Goal: Transaction & Acquisition: Purchase product/service

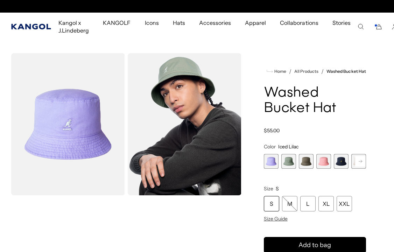
scroll to position [0, 144]
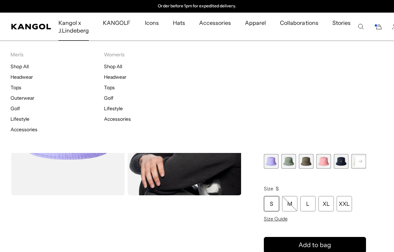
click at [74, 29] on span "Kangol x J.Lindeberg" at bounding box center [73, 27] width 30 height 28
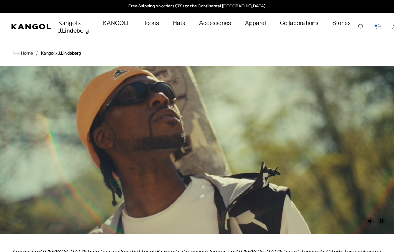
scroll to position [497, 0]
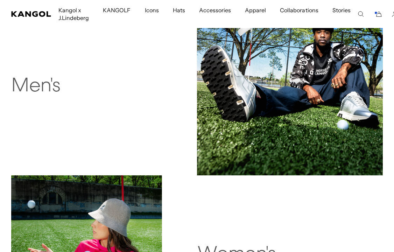
click at [41, 79] on h2 "Men's" at bounding box center [86, 86] width 151 height 22
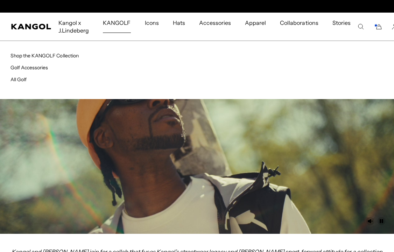
scroll to position [0, 144]
click at [119, 24] on span "KANGOLF" at bounding box center [117, 23] width 28 height 20
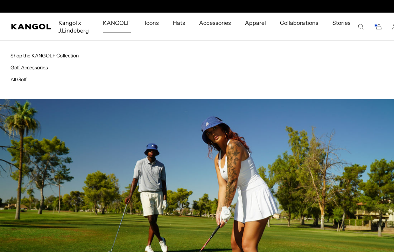
scroll to position [0, 144]
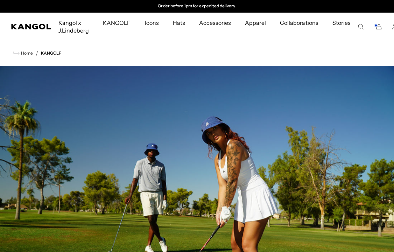
click at [82, 24] on span "Kangol x J.Lindeberg" at bounding box center [73, 27] width 30 height 28
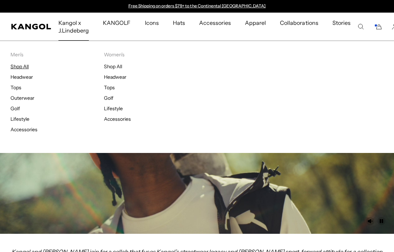
click at [20, 67] on link "Shop All" at bounding box center [20, 66] width 18 height 6
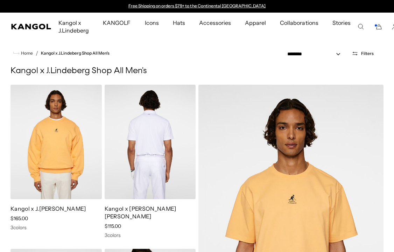
click at [116, 122] on img at bounding box center [150, 142] width 91 height 114
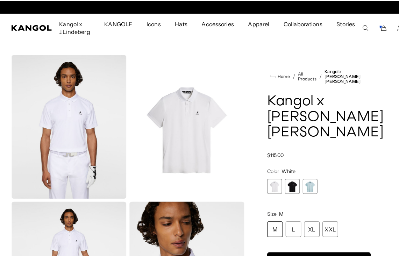
scroll to position [0, 144]
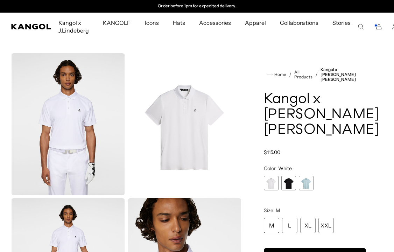
click at [84, 117] on img "Gallery Viewer" at bounding box center [68, 124] width 114 height 142
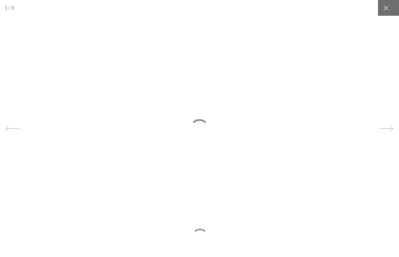
scroll to position [0, 0]
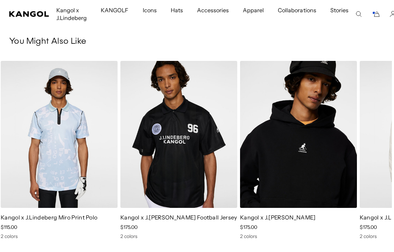
scroll to position [503, 2]
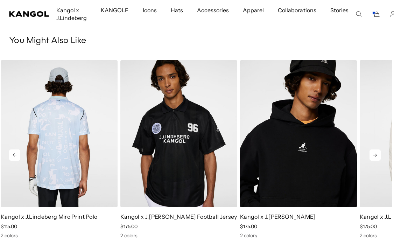
click at [77, 112] on img "1 of 5" at bounding box center [59, 133] width 117 height 147
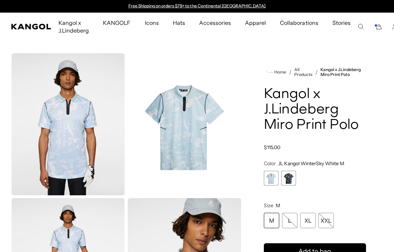
click at [272, 220] on div "M" at bounding box center [271, 220] width 15 height 15
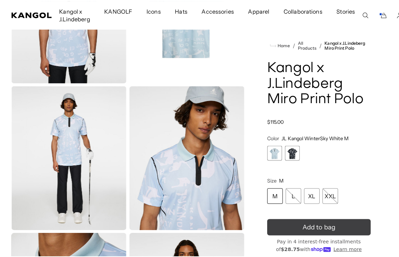
scroll to position [0, 144]
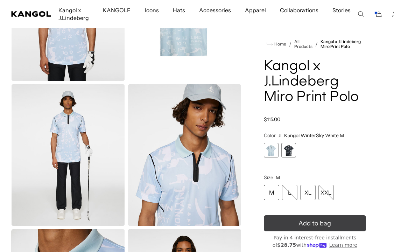
click at [308, 225] on span "Add to bag" at bounding box center [315, 223] width 33 height 9
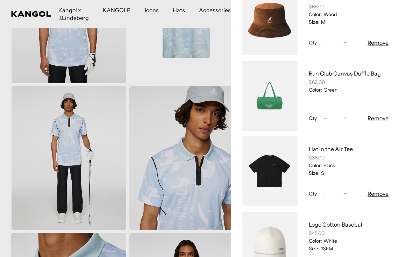
click at [146, 182] on div at bounding box center [199, 128] width 399 height 257
